Goal: Transaction & Acquisition: Purchase product/service

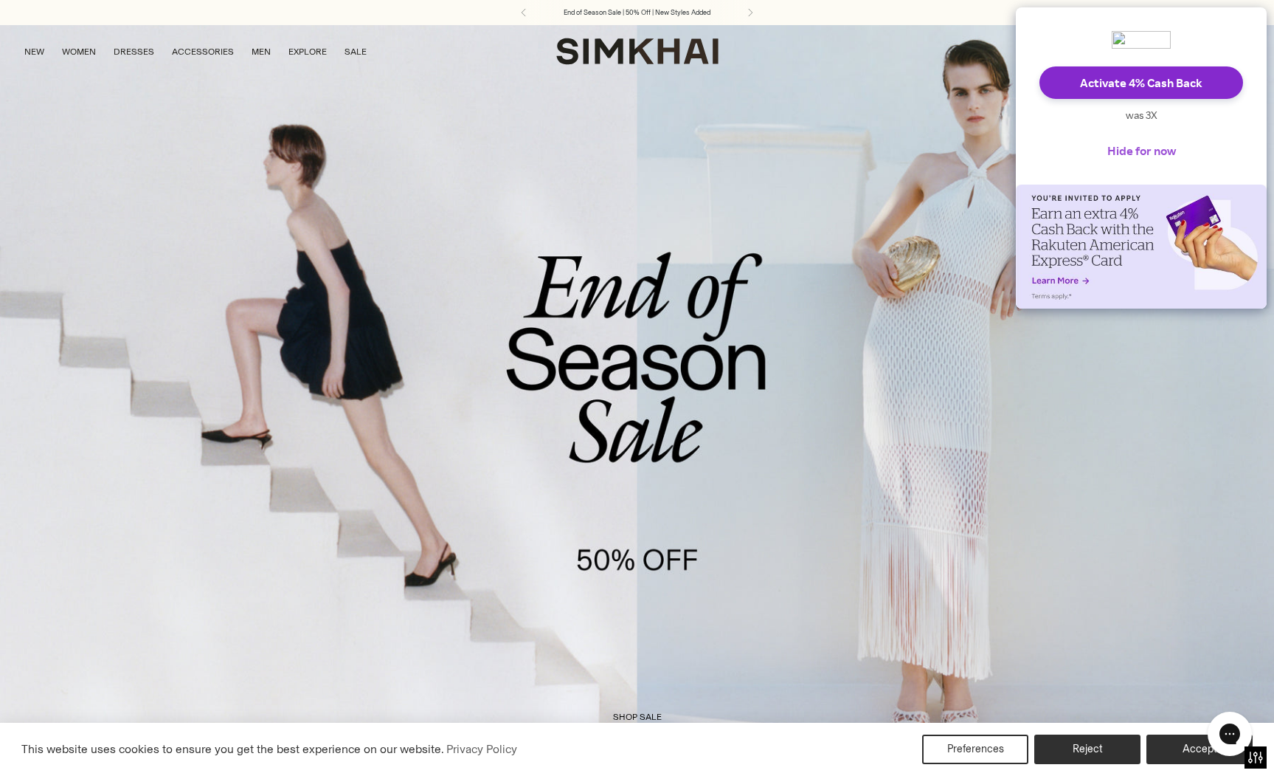
click at [1143, 151] on button "Hide for now" at bounding box center [1142, 150] width 92 height 32
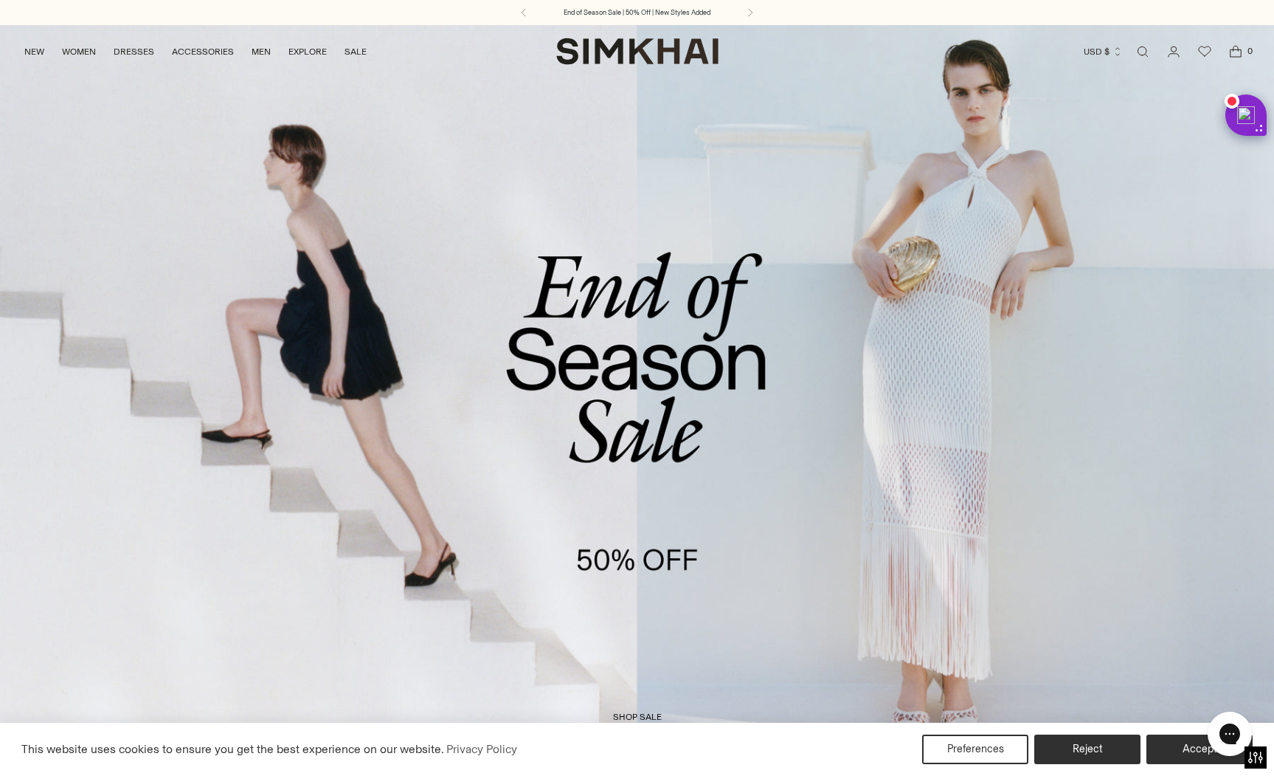
click at [615, 133] on link "/collections/sale" at bounding box center [637, 389] width 1274 height 731
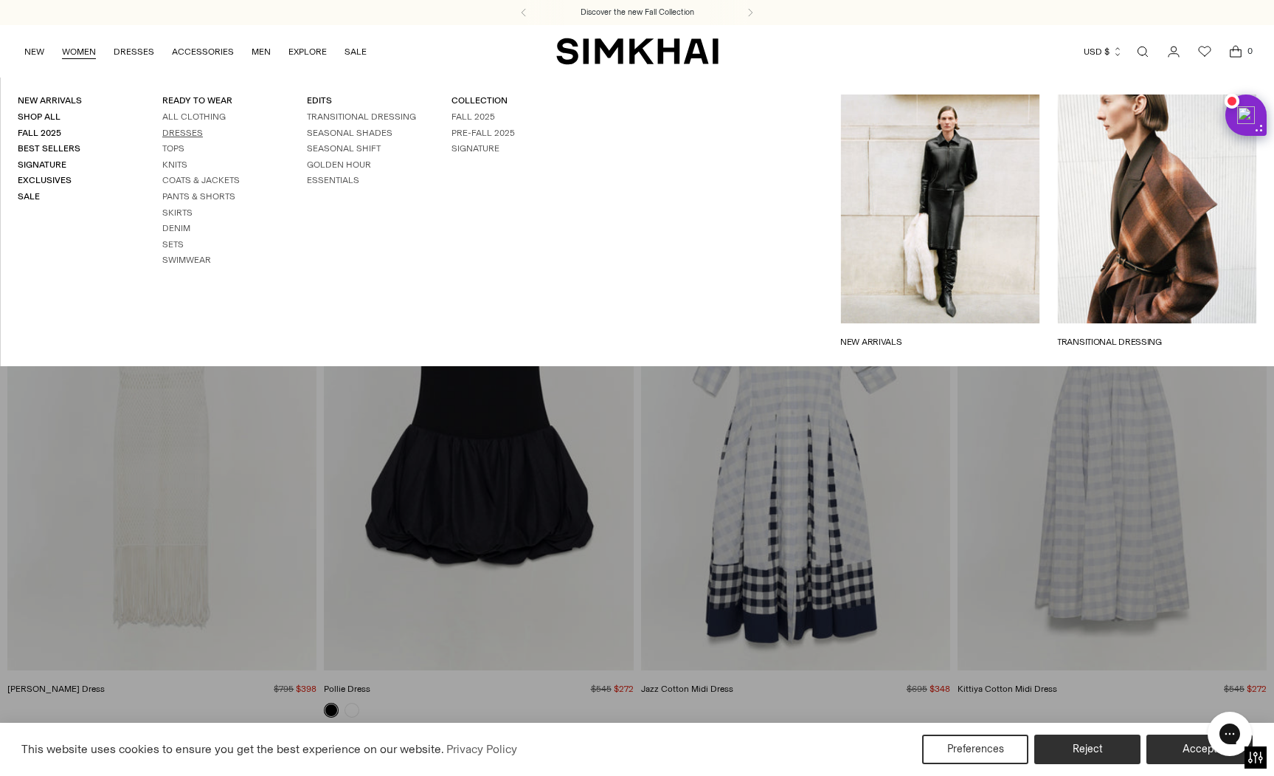
click at [183, 132] on link "Dresses" at bounding box center [182, 133] width 41 height 10
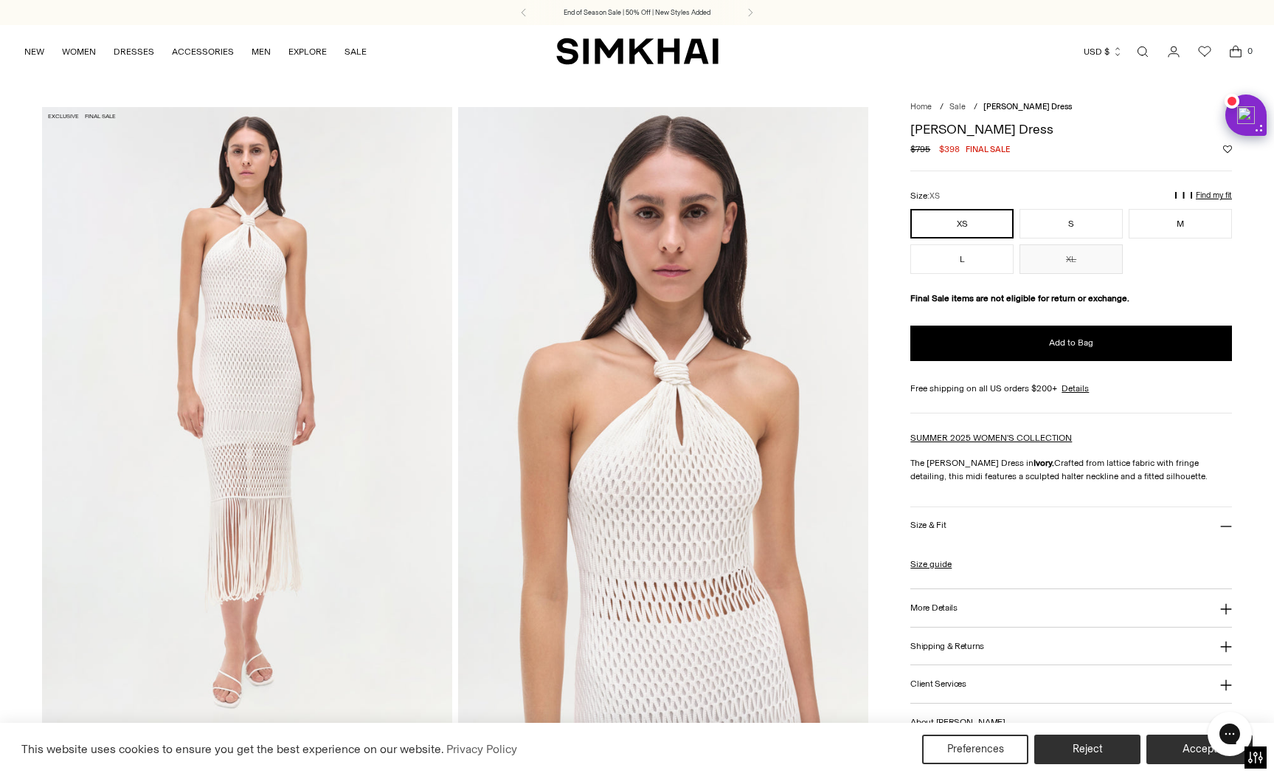
click at [1147, 52] on link "Open search modal" at bounding box center [1143, 52] width 30 height 30
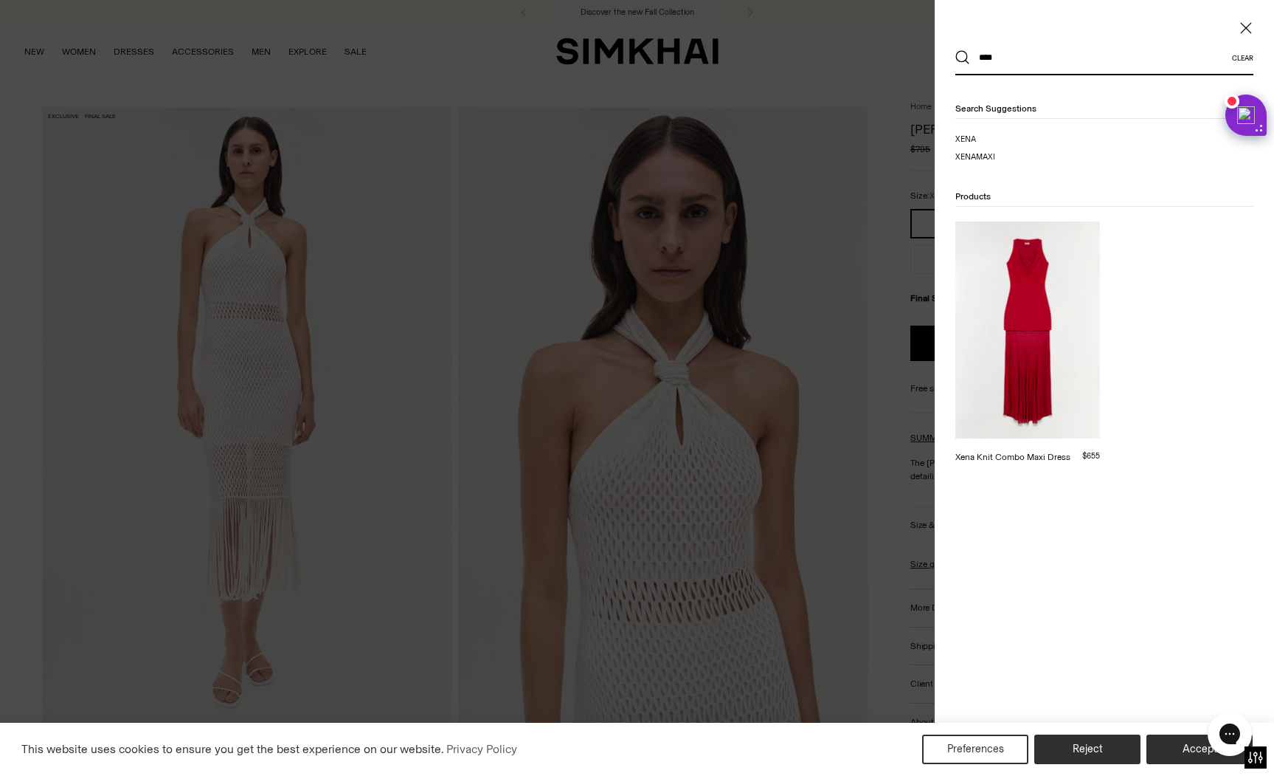
type input "****"
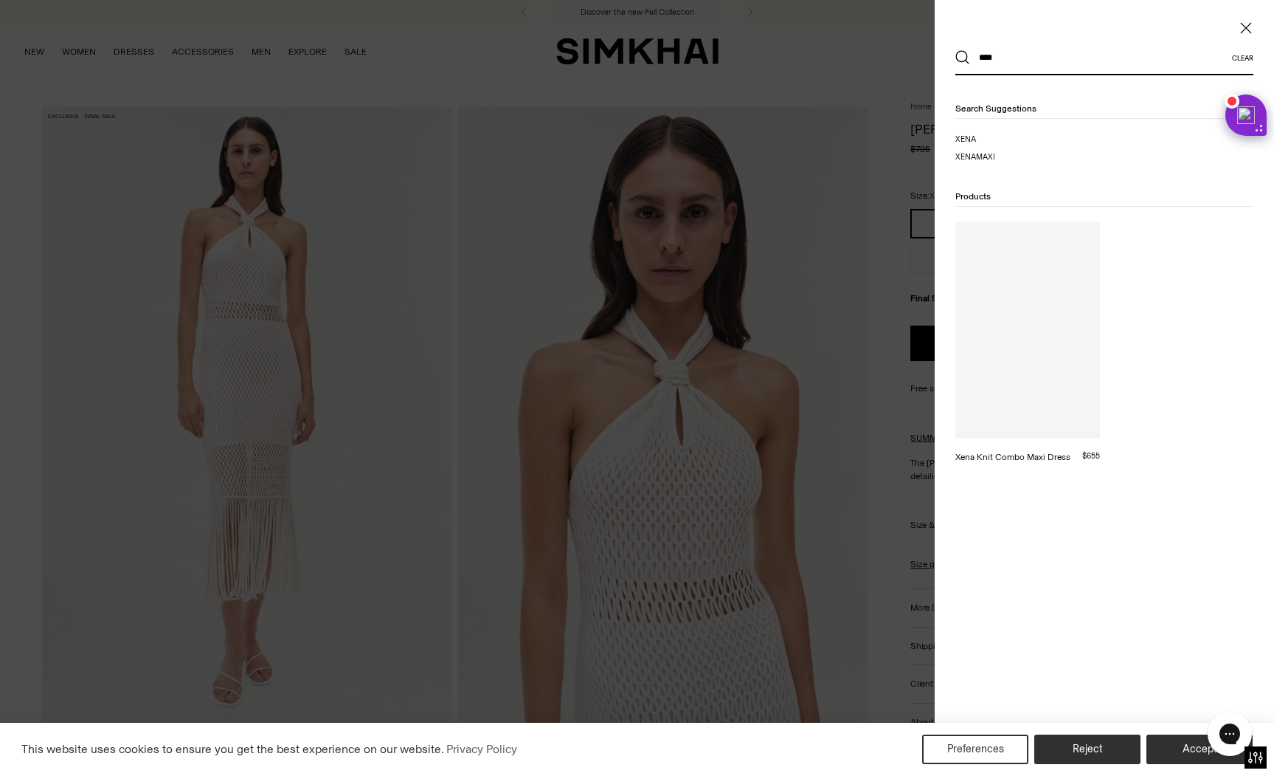
click at [986, 398] on div at bounding box center [1028, 329] width 145 height 217
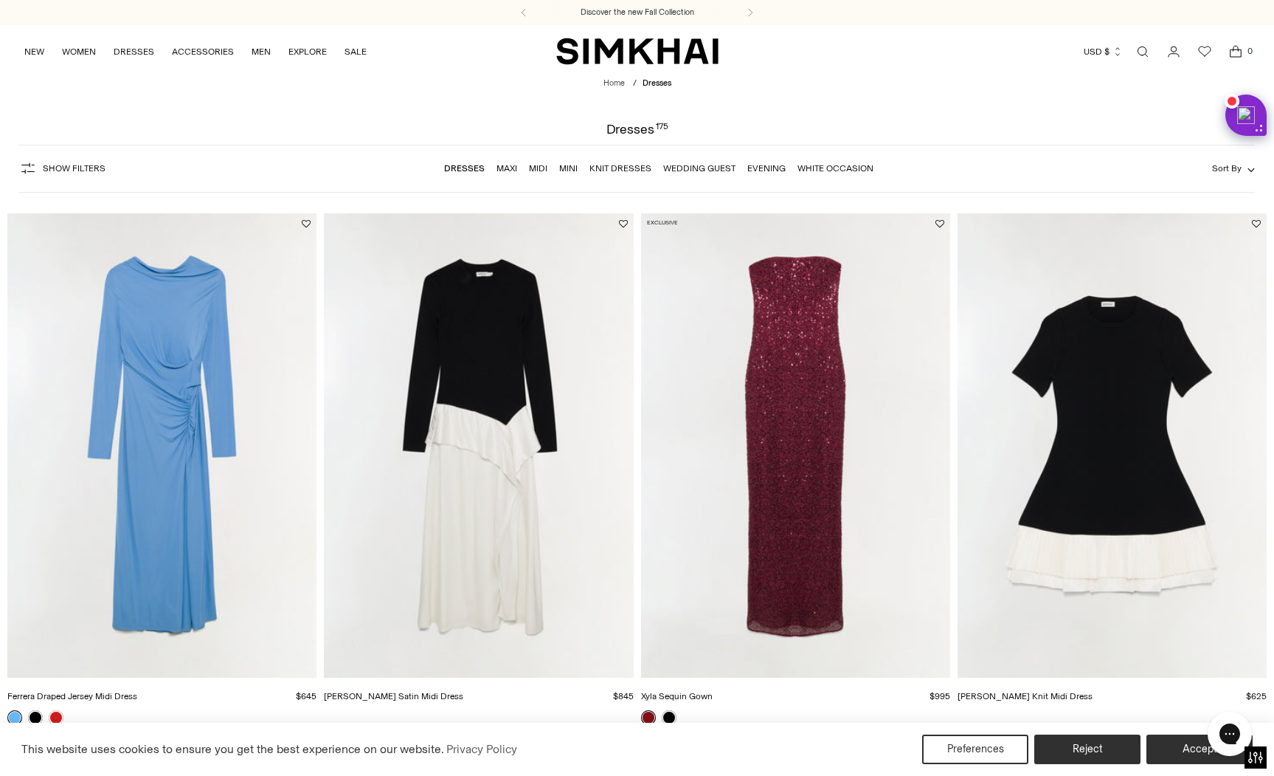
click at [60, 164] on span "Show Filters" at bounding box center [74, 168] width 63 height 10
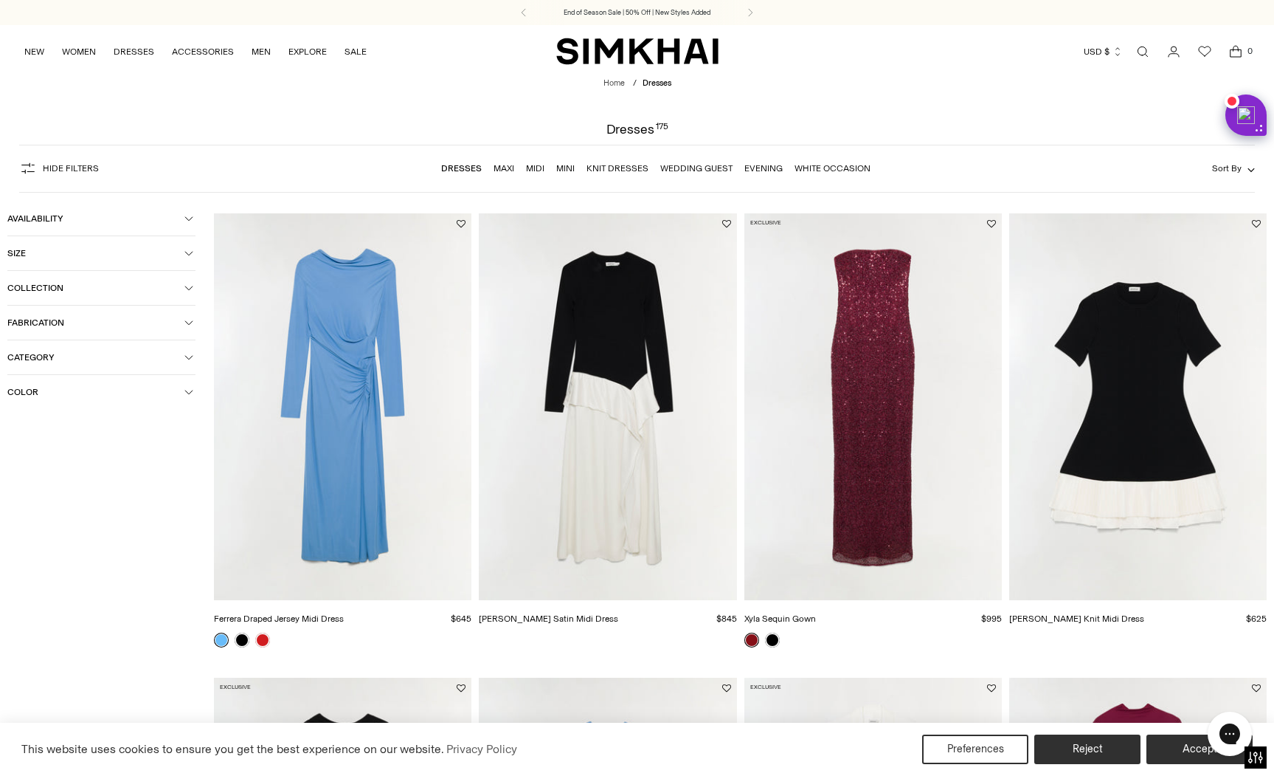
click at [43, 405] on button "Color" at bounding box center [101, 392] width 188 height 34
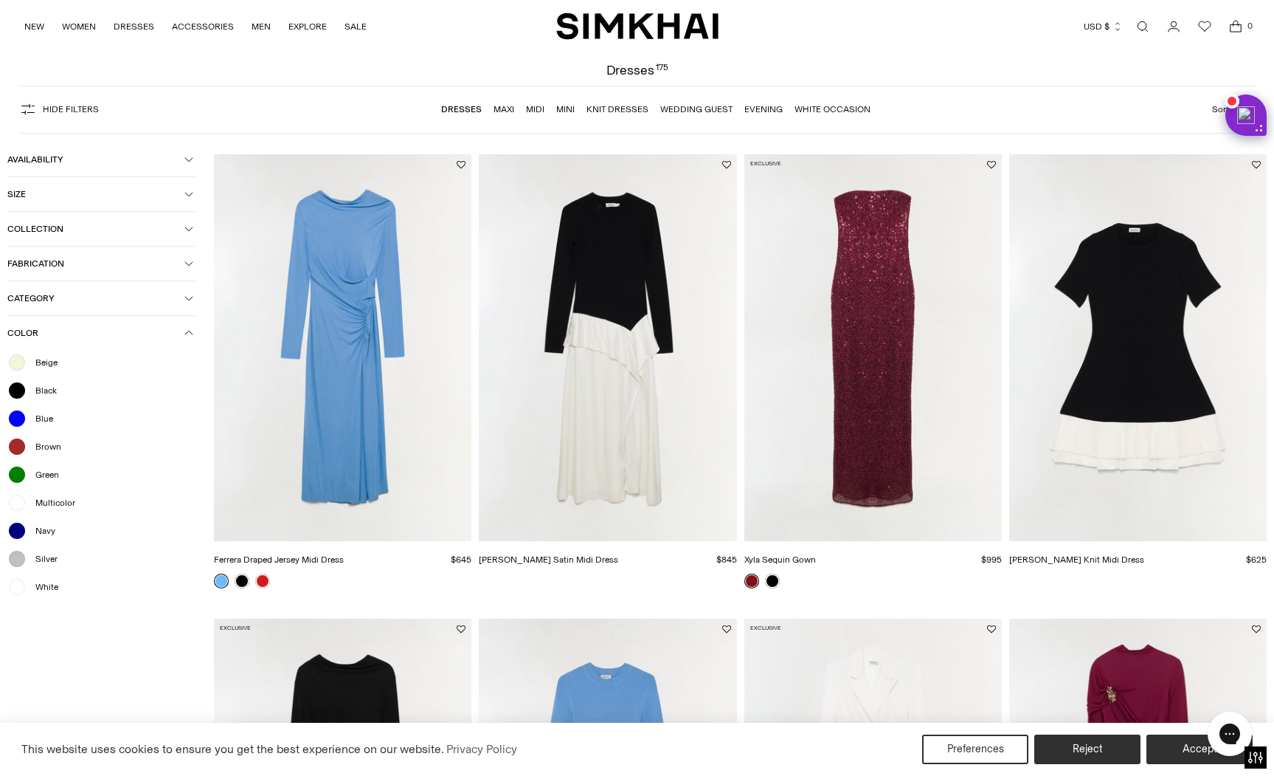
click at [45, 584] on span "White" at bounding box center [43, 586] width 32 height 13
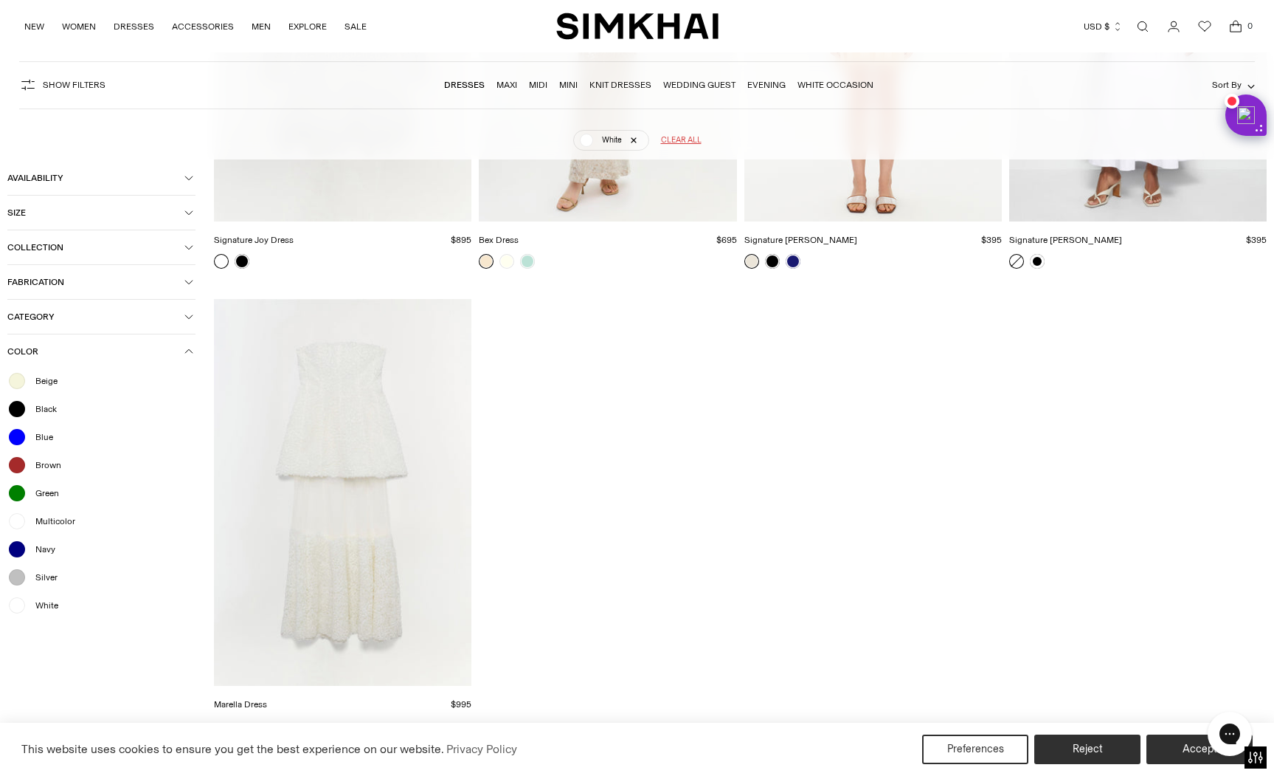
scroll to position [3834, 0]
